Goal: Task Accomplishment & Management: Manage account settings

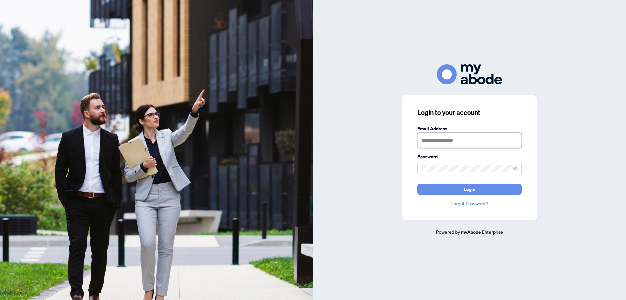
click at [430, 141] on input "text" at bounding box center [469, 140] width 104 height 15
type input "**********"
click at [417, 183] on button "Login" at bounding box center [469, 188] width 104 height 11
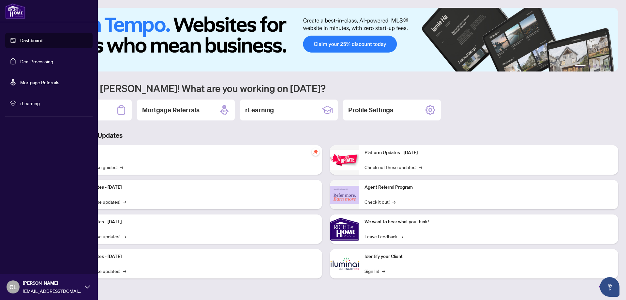
click at [36, 61] on link "Deal Processing" at bounding box center [36, 61] width 33 height 6
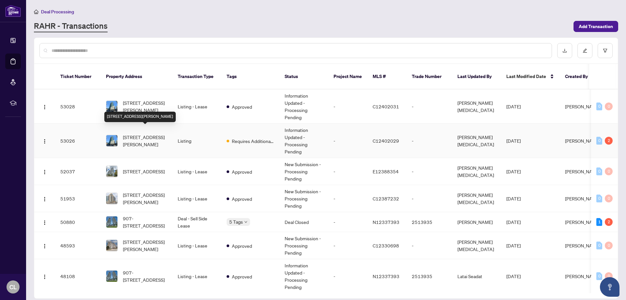
click at [149, 134] on span "[STREET_ADDRESS][PERSON_NAME]" at bounding box center [145, 140] width 44 height 14
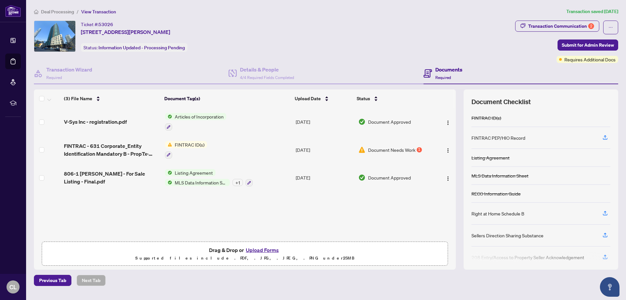
click at [407, 151] on span "Document Needs Work" at bounding box center [391, 149] width 47 height 7
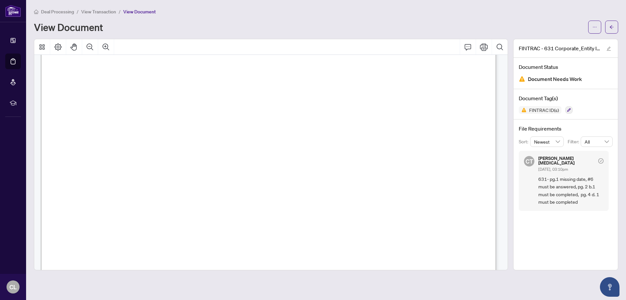
scroll to position [1874, 0]
click at [612, 26] on icon "arrow-left" at bounding box center [611, 27] width 5 height 5
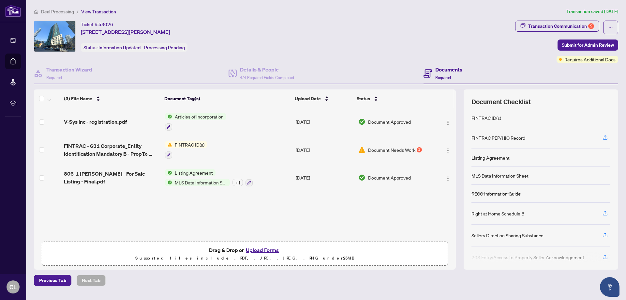
click at [378, 148] on span "Document Needs Work" at bounding box center [391, 149] width 47 height 7
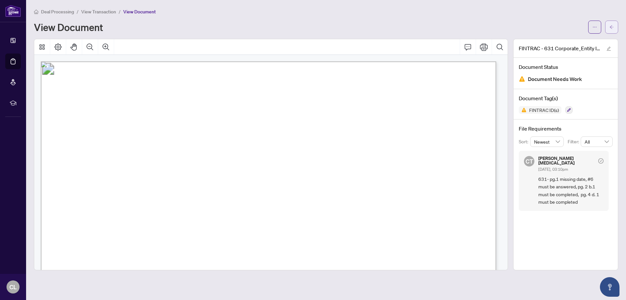
click at [614, 25] on button "button" at bounding box center [611, 27] width 13 height 13
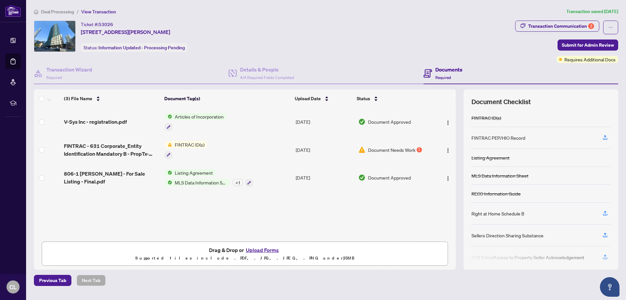
click at [257, 249] on button "Upload Forms" at bounding box center [262, 249] width 37 height 8
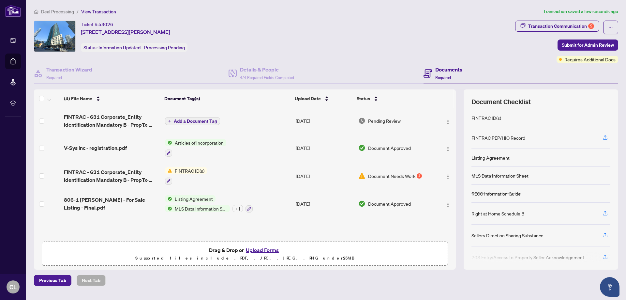
click at [212, 120] on span "Add a Document Tag" at bounding box center [195, 121] width 43 height 5
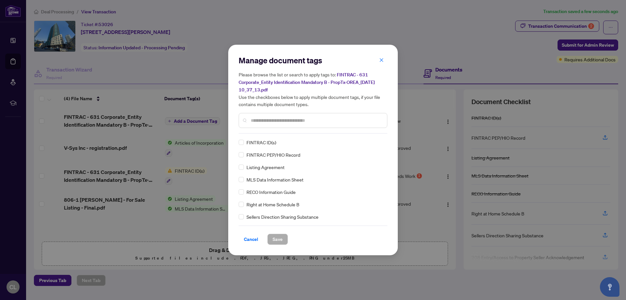
click at [258, 119] on input "text" at bounding box center [316, 120] width 131 height 7
type input "*"
type input "***"
click at [278, 240] on span "Save" at bounding box center [277, 239] width 10 height 10
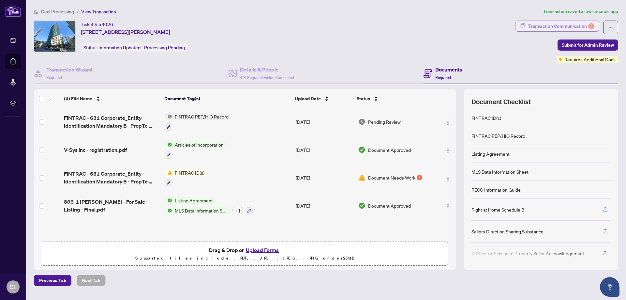
click at [552, 25] on div "Transaction Communication 2" at bounding box center [561, 26] width 66 height 10
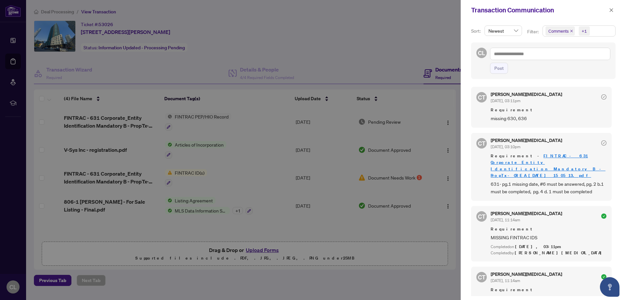
click at [343, 40] on div at bounding box center [313, 150] width 626 height 300
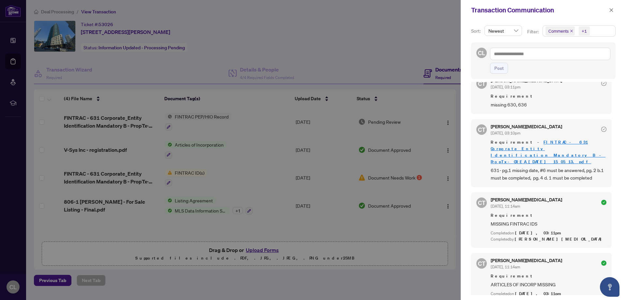
scroll to position [1, 0]
click at [610, 10] on icon "close" at bounding box center [611, 10] width 5 height 5
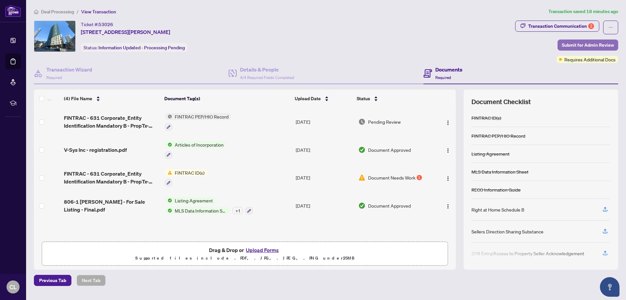
click at [578, 45] on span "Submit for Admin Review" at bounding box center [588, 45] width 52 height 10
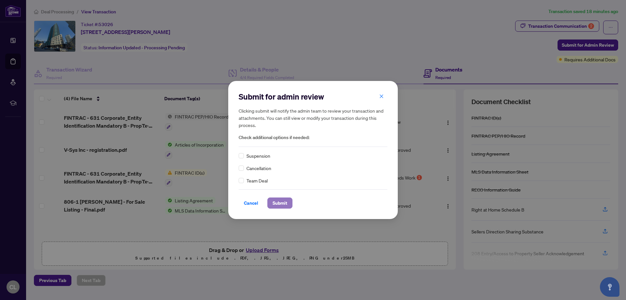
click at [278, 203] on span "Submit" at bounding box center [279, 202] width 15 height 10
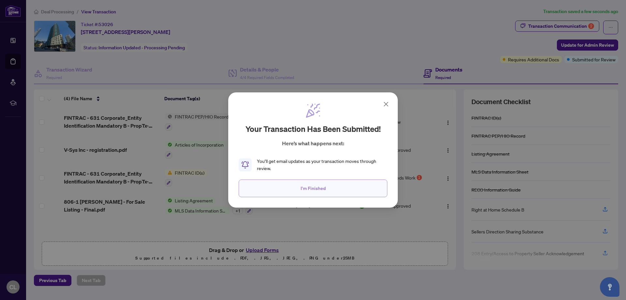
click at [319, 189] on span "I'm Finished" at bounding box center [312, 188] width 25 height 10
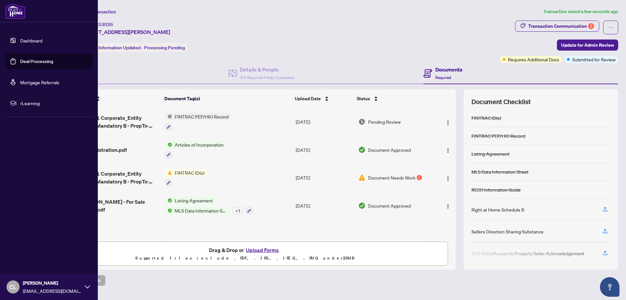
click at [33, 59] on link "Deal Processing" at bounding box center [36, 61] width 33 height 6
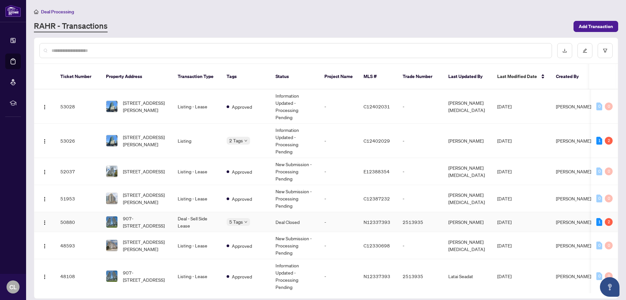
click at [570, 219] on span "[PERSON_NAME]" at bounding box center [573, 222] width 35 height 6
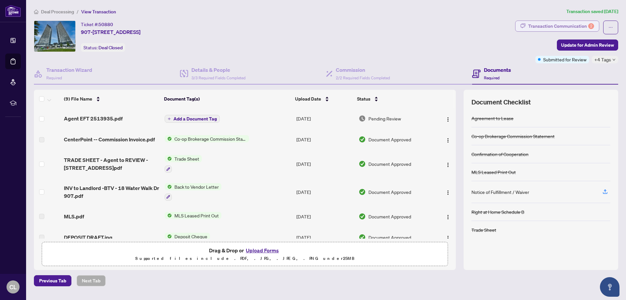
click at [551, 27] on div "Transaction Communication 2" at bounding box center [561, 26] width 66 height 10
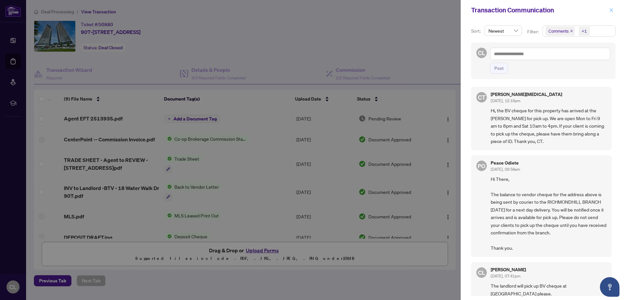
click at [610, 11] on icon "close" at bounding box center [611, 10] width 5 height 5
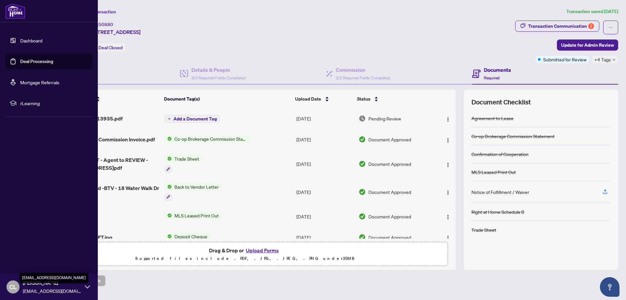
click at [32, 289] on span "[EMAIL_ADDRESS][DOMAIN_NAME]" at bounding box center [52, 290] width 59 height 7
click at [27, 247] on span "Logout" at bounding box center [26, 247] width 15 height 10
